Goal: Task Accomplishment & Management: Use online tool/utility

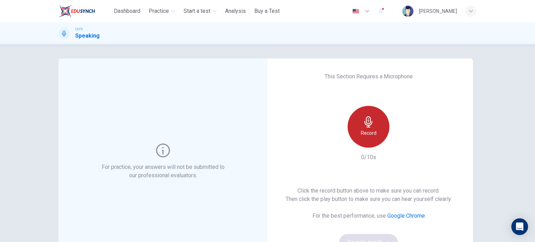
click at [369, 136] on h6 "Record" at bounding box center [369, 133] width 16 height 8
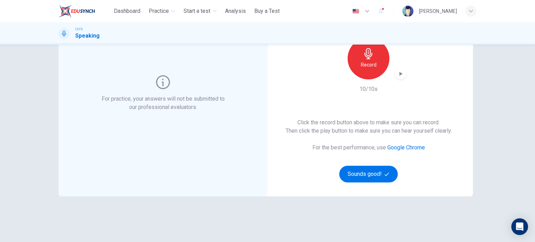
scroll to position [68, 0]
click at [397, 75] on icon "button" at bounding box center [400, 73] width 7 height 7
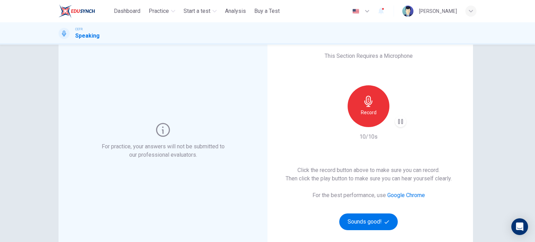
scroll to position [19, 0]
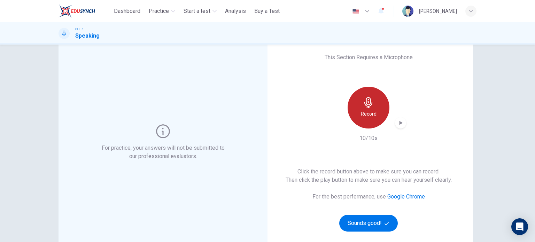
click at [366, 118] on div "Record" at bounding box center [369, 108] width 42 height 42
click at [400, 126] on div "button" at bounding box center [400, 122] width 11 height 11
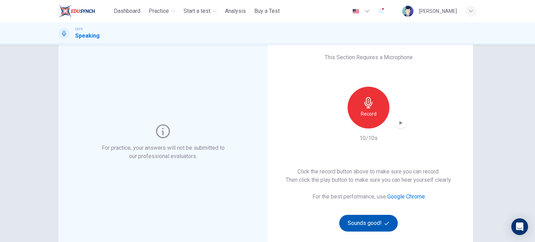
click at [370, 218] on button "Sounds good!" at bounding box center [368, 223] width 59 height 17
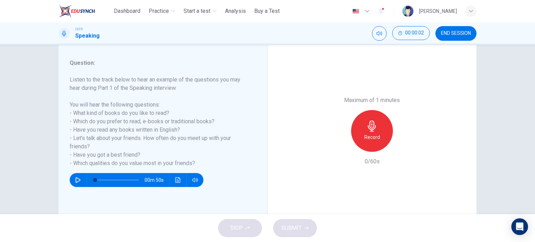
scroll to position [84, 0]
click at [77, 179] on icon "button" at bounding box center [78, 180] width 6 height 6
click at [77, 179] on icon "button" at bounding box center [78, 180] width 4 height 4
click at [369, 136] on h6 "Record" at bounding box center [372, 137] width 16 height 8
click at [403, 146] on icon "button" at bounding box center [404, 146] width 7 height 7
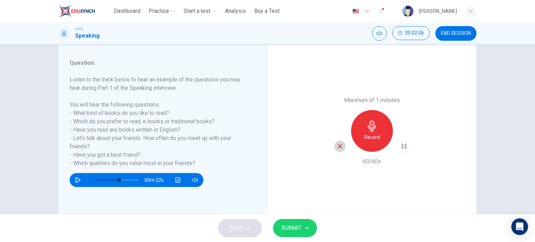
click at [340, 146] on icon "button" at bounding box center [340, 146] width 6 height 6
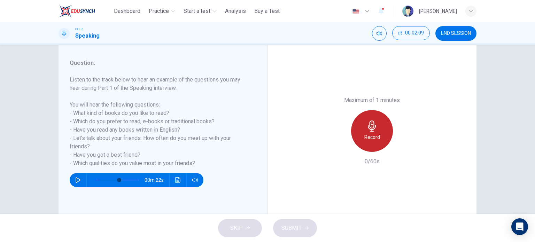
click at [386, 127] on div "Record" at bounding box center [372, 131] width 42 height 42
click at [366, 124] on icon "button" at bounding box center [371, 126] width 11 height 11
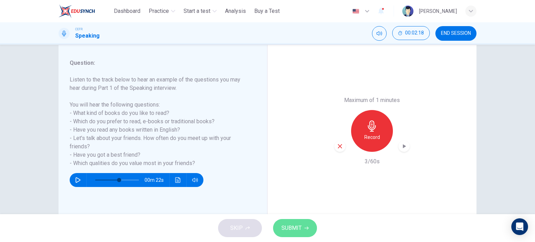
click at [295, 222] on button "SUBMIT" at bounding box center [295, 228] width 44 height 18
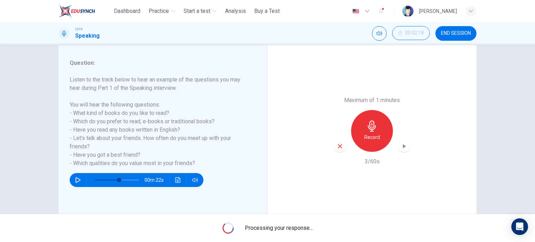
type input "*"
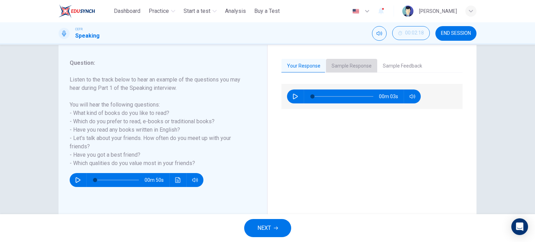
click at [358, 64] on button "Sample Response" at bounding box center [351, 66] width 51 height 15
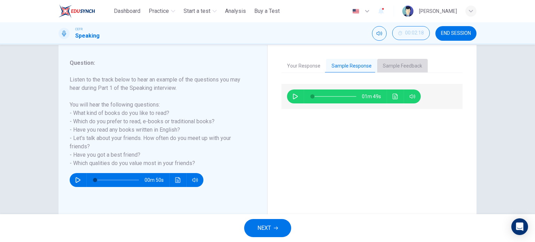
click at [397, 64] on button "Sample Feedback" at bounding box center [402, 66] width 51 height 15
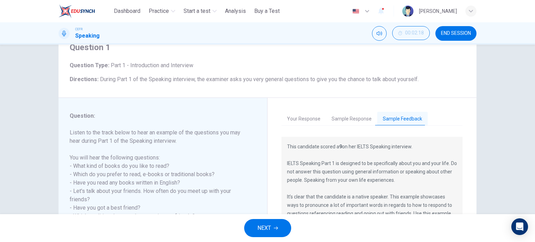
scroll to position [31, 0]
click at [268, 227] on span "NEXT" at bounding box center [264, 228] width 14 height 10
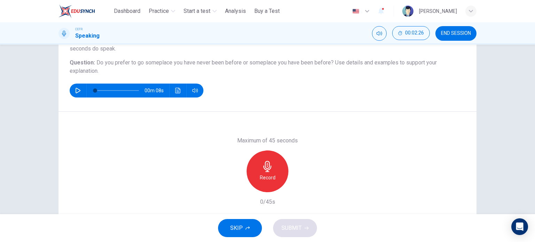
scroll to position [70, 0]
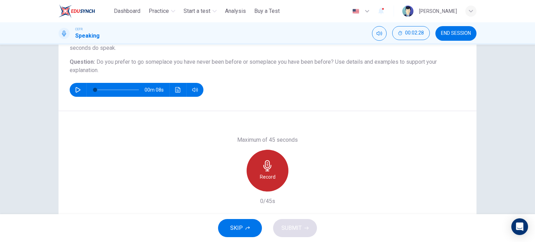
click at [265, 168] on icon "button" at bounding box center [267, 165] width 11 height 11
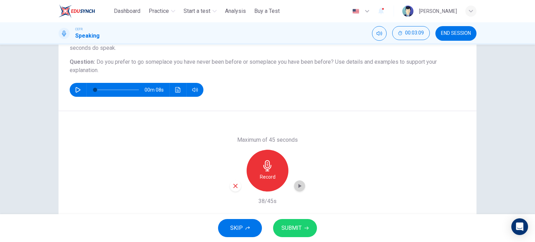
click at [299, 187] on icon "button" at bounding box center [300, 186] width 3 height 4
click at [287, 230] on span "SUBMIT" at bounding box center [291, 228] width 20 height 10
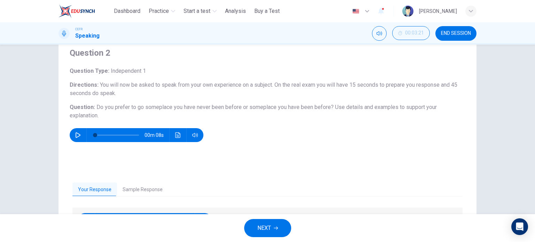
scroll to position [0, 0]
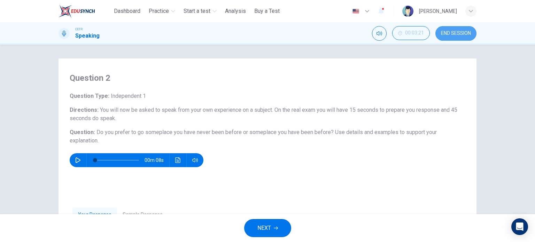
click at [460, 35] on span "END SESSION" at bounding box center [456, 34] width 30 height 6
